Goal: Transaction & Acquisition: Purchase product/service

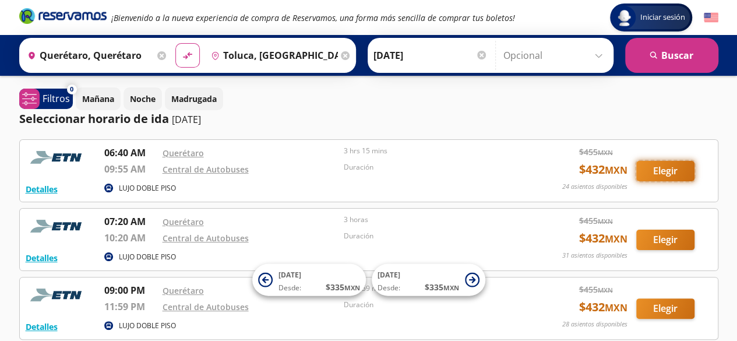
click at [664, 173] on button "Elegir" at bounding box center [665, 171] width 58 height 20
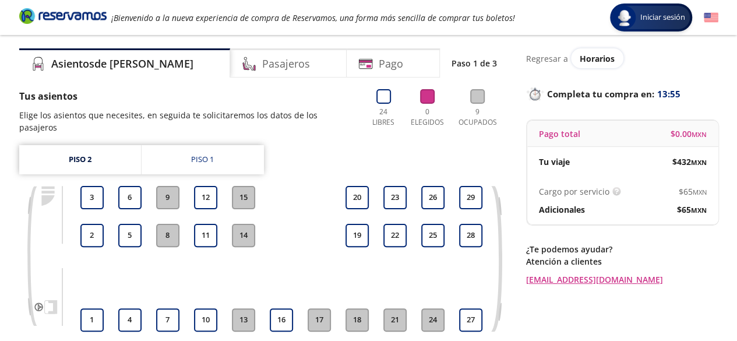
scroll to position [58, 0]
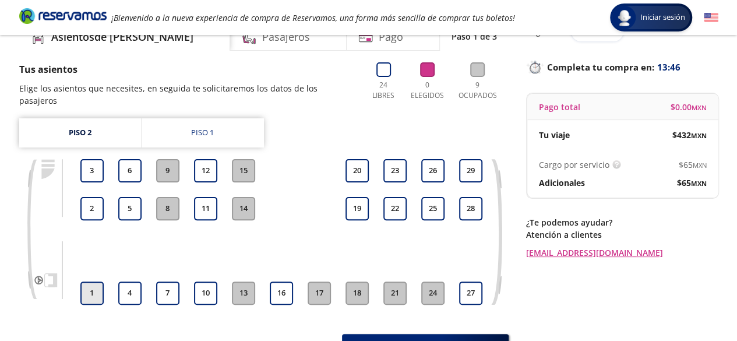
click at [90, 281] on button "1" at bounding box center [91, 292] width 23 height 23
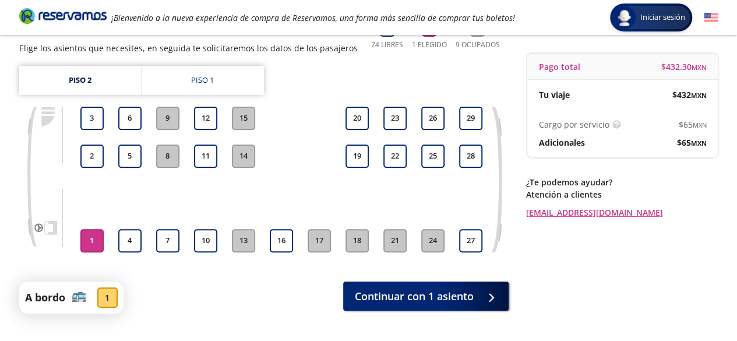
scroll to position [147, 0]
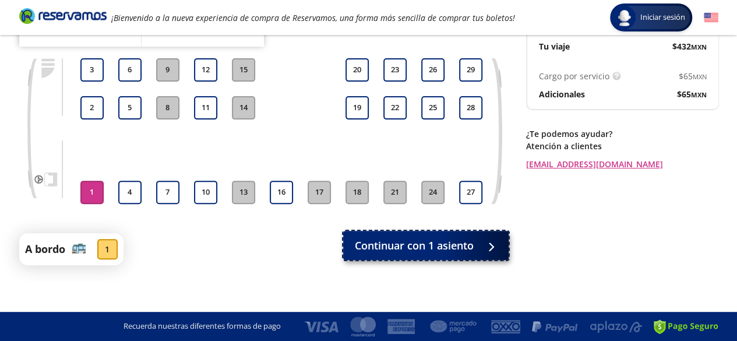
click at [397, 243] on span "Continuar con 1 asiento" at bounding box center [414, 246] width 119 height 16
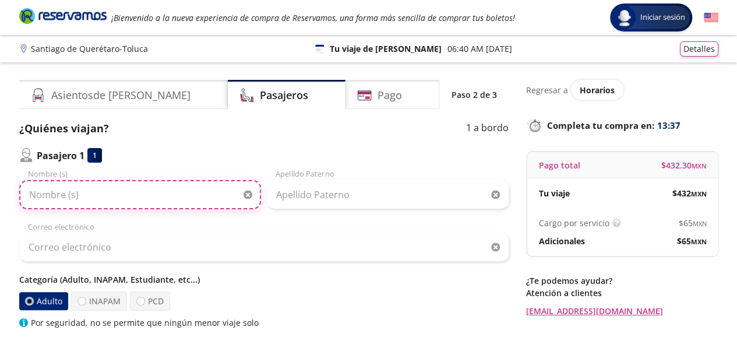
click at [134, 194] on input "Nombre (s)" at bounding box center [140, 194] width 242 height 29
type input "l"
type input "[PERSON_NAME]"
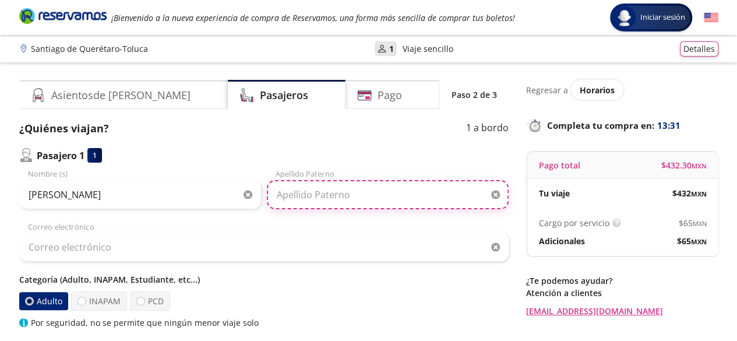
click at [312, 197] on input "Apellido Paterno" at bounding box center [388, 194] width 242 height 29
type input "BLAS"
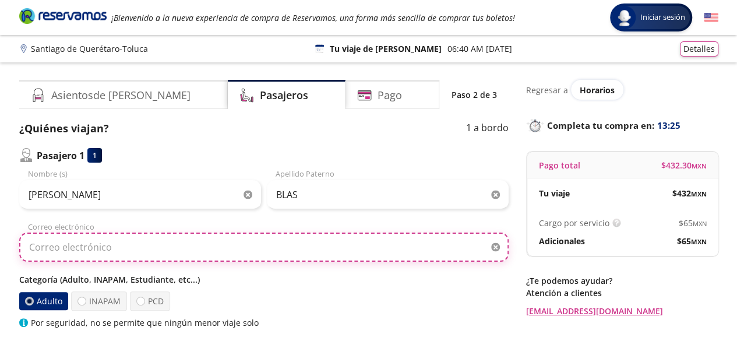
click at [226, 258] on input "Correo electrónico" at bounding box center [263, 246] width 489 height 29
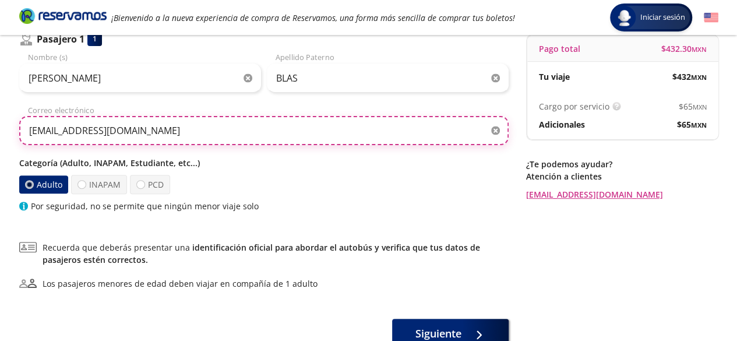
scroll to position [175, 0]
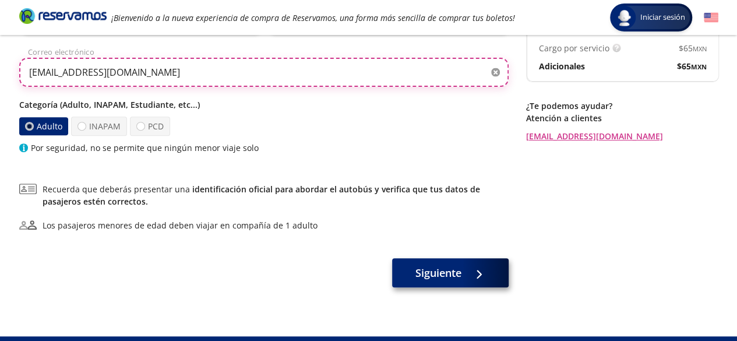
type input "[EMAIL_ADDRESS][DOMAIN_NAME]"
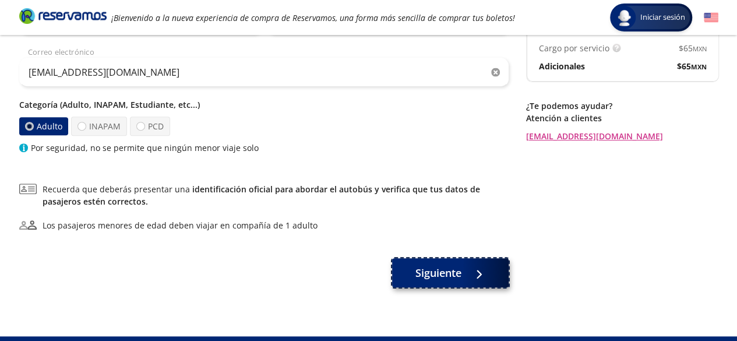
click at [433, 270] on span "Siguiente" at bounding box center [438, 273] width 46 height 16
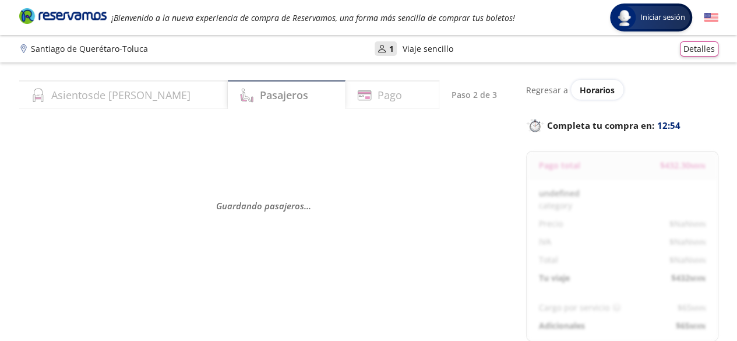
select select "MX"
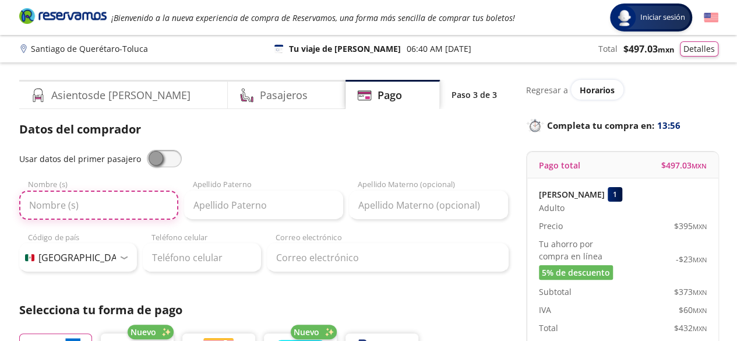
click at [106, 211] on input "Nombre (s)" at bounding box center [98, 204] width 159 height 29
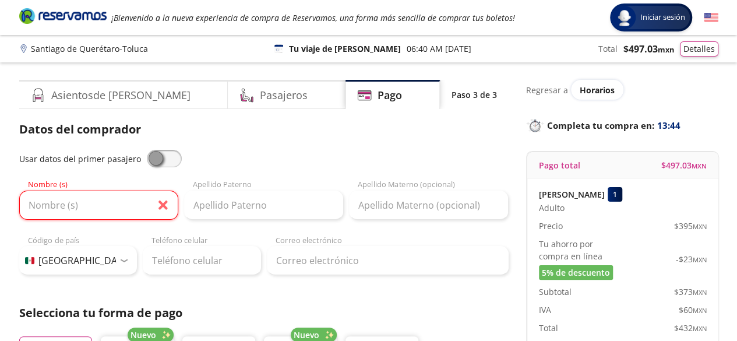
click at [173, 161] on span at bounding box center [164, 158] width 35 height 17
click at [147, 150] on input "checkbox" at bounding box center [147, 150] width 0 height 0
type input "[PERSON_NAME]"
type input "BLAS"
type input "[EMAIL_ADDRESS][DOMAIN_NAME]"
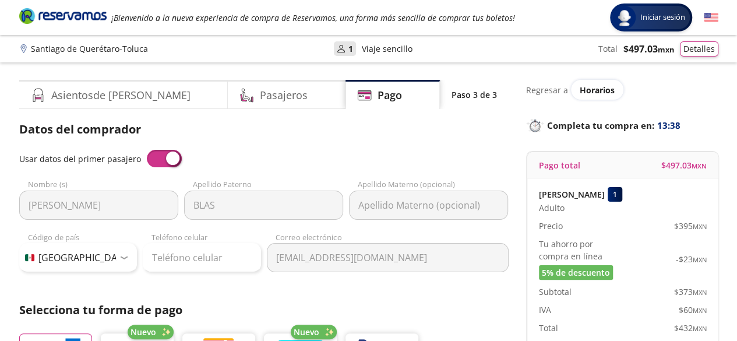
click at [154, 160] on span at bounding box center [164, 158] width 35 height 17
click at [147, 150] on input "checkbox" at bounding box center [147, 150] width 0 height 0
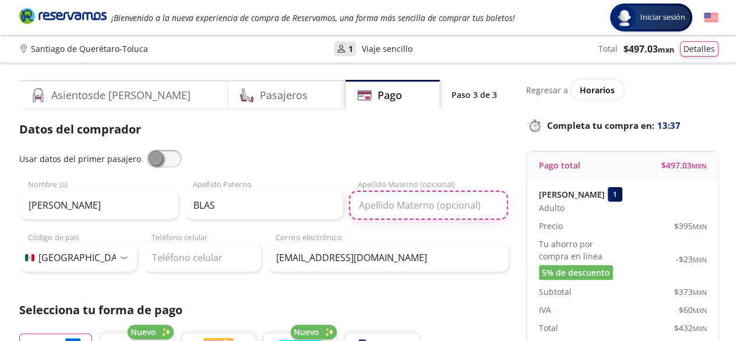
click at [433, 206] on input "Apellido Materno (opcional)" at bounding box center [428, 204] width 159 height 29
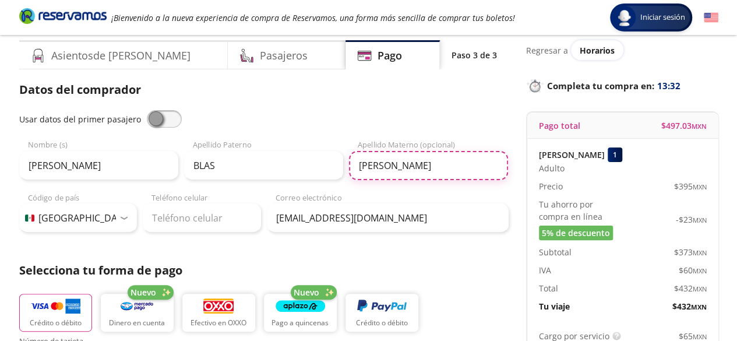
scroll to position [58, 0]
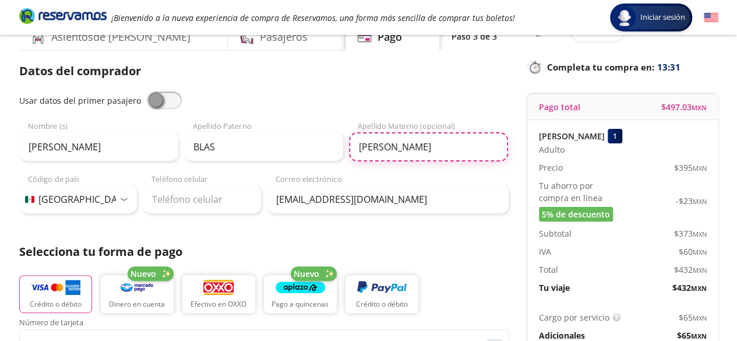
type input "[PERSON_NAME]"
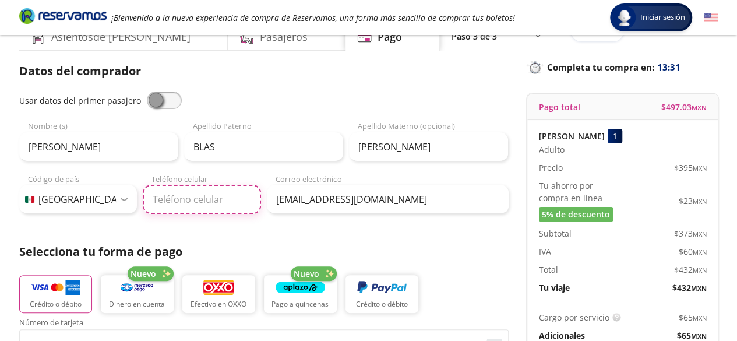
click at [199, 201] on input "Teléfono celular" at bounding box center [202, 199] width 118 height 29
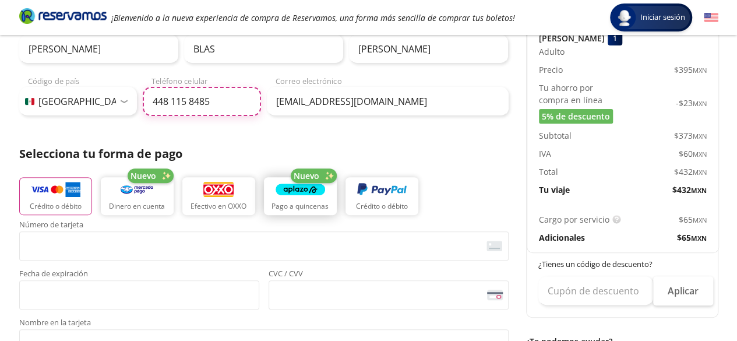
scroll to position [175, 0]
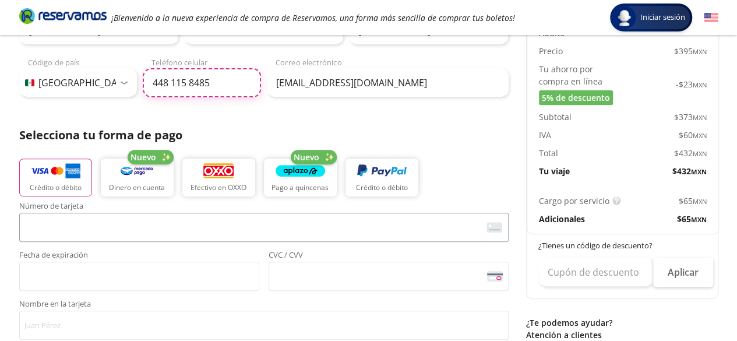
type input "448 115 8485"
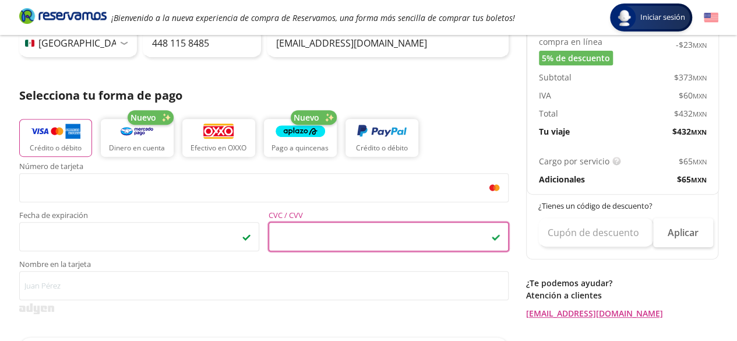
scroll to position [233, 0]
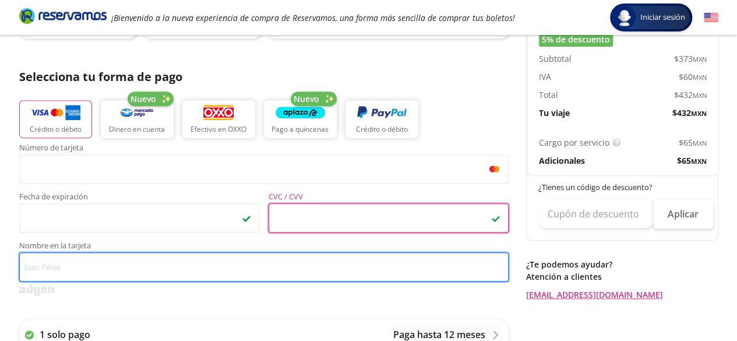
click at [104, 274] on input "Nombre en la tarjeta" at bounding box center [263, 266] width 489 height 29
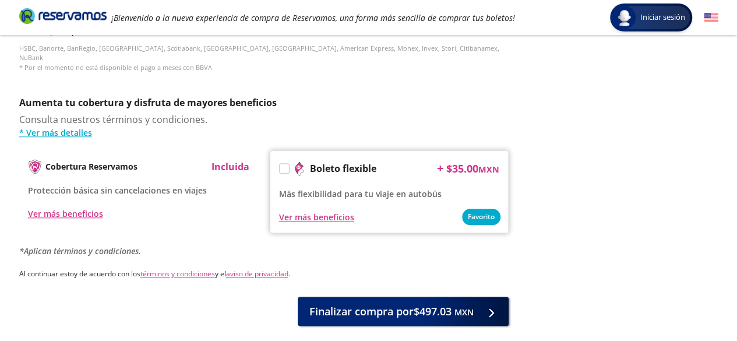
scroll to position [583, 0]
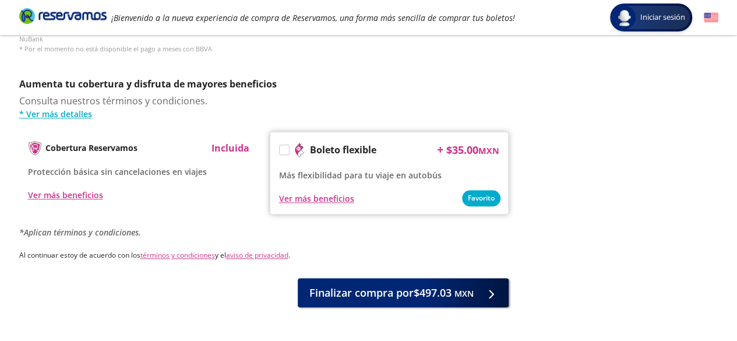
type input "[PERSON_NAME]"
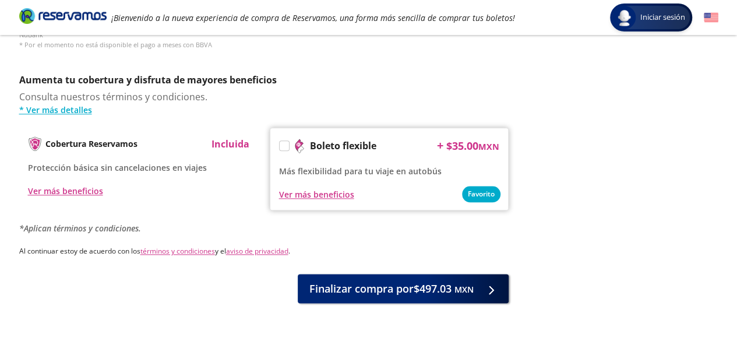
scroll to position [614, 0]
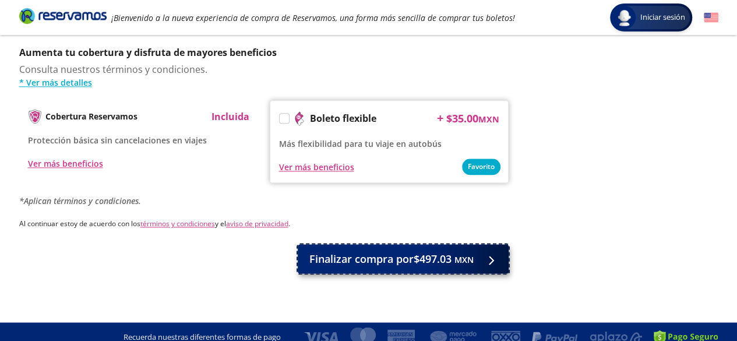
click at [367, 252] on span "Finalizar compra por $497.03 MXN" at bounding box center [391, 259] width 164 height 16
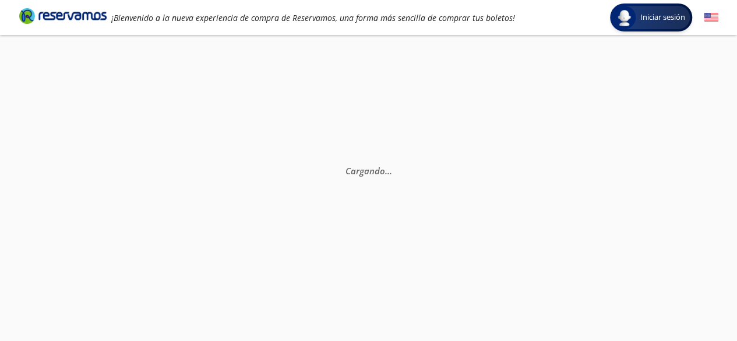
scroll to position [82, 0]
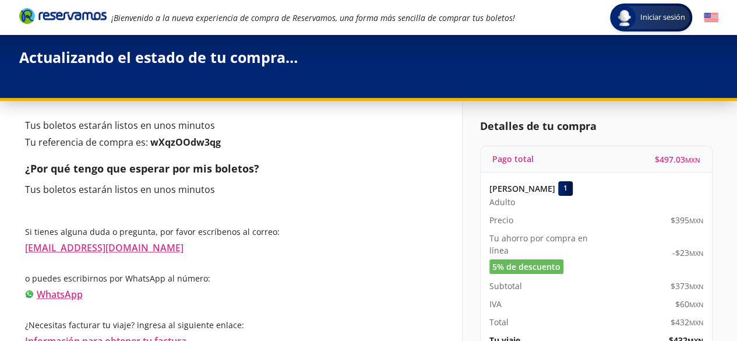
scroll to position [119, 0]
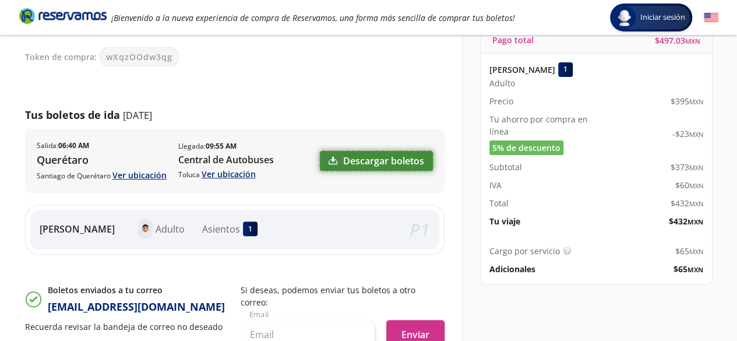
click at [384, 165] on link "Descargar boletos" at bounding box center [376, 161] width 113 height 20
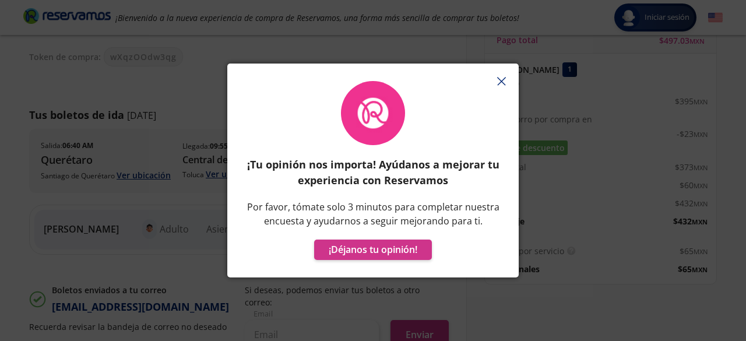
click at [499, 77] on icon "button" at bounding box center [501, 81] width 9 height 9
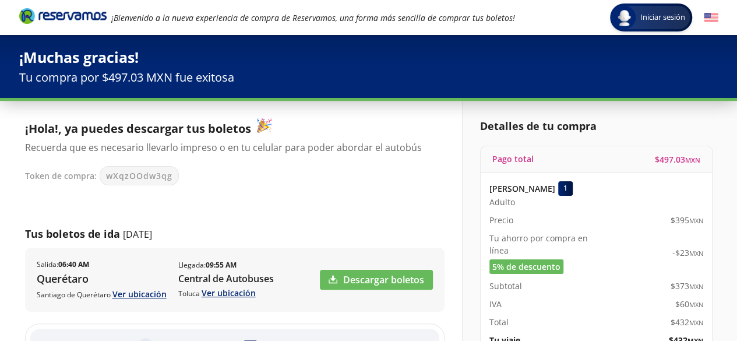
scroll to position [58, 0]
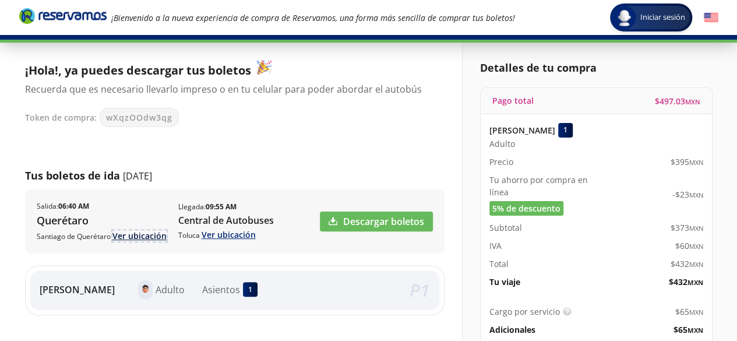
click at [153, 234] on link "Ver ubicación" at bounding box center [139, 235] width 54 height 11
